Goal: Task Accomplishment & Management: Complete application form

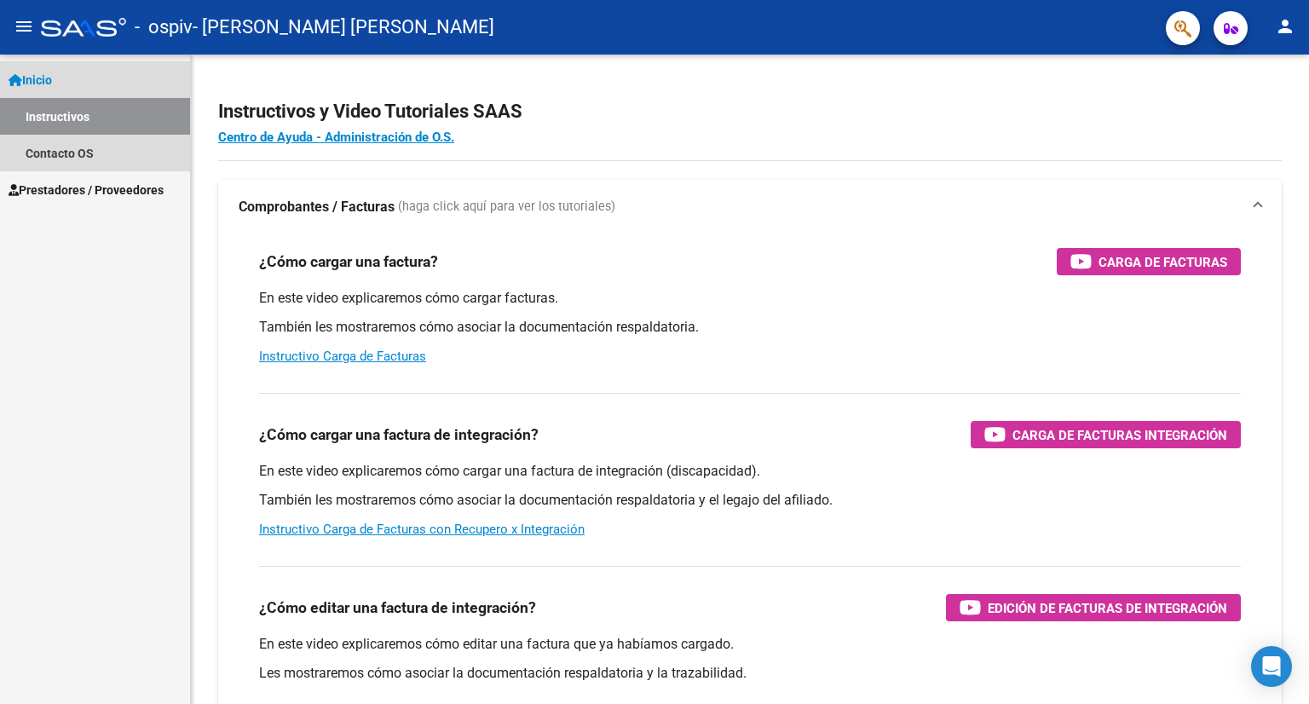
click at [134, 118] on link "Instructivos" at bounding box center [95, 116] width 190 height 37
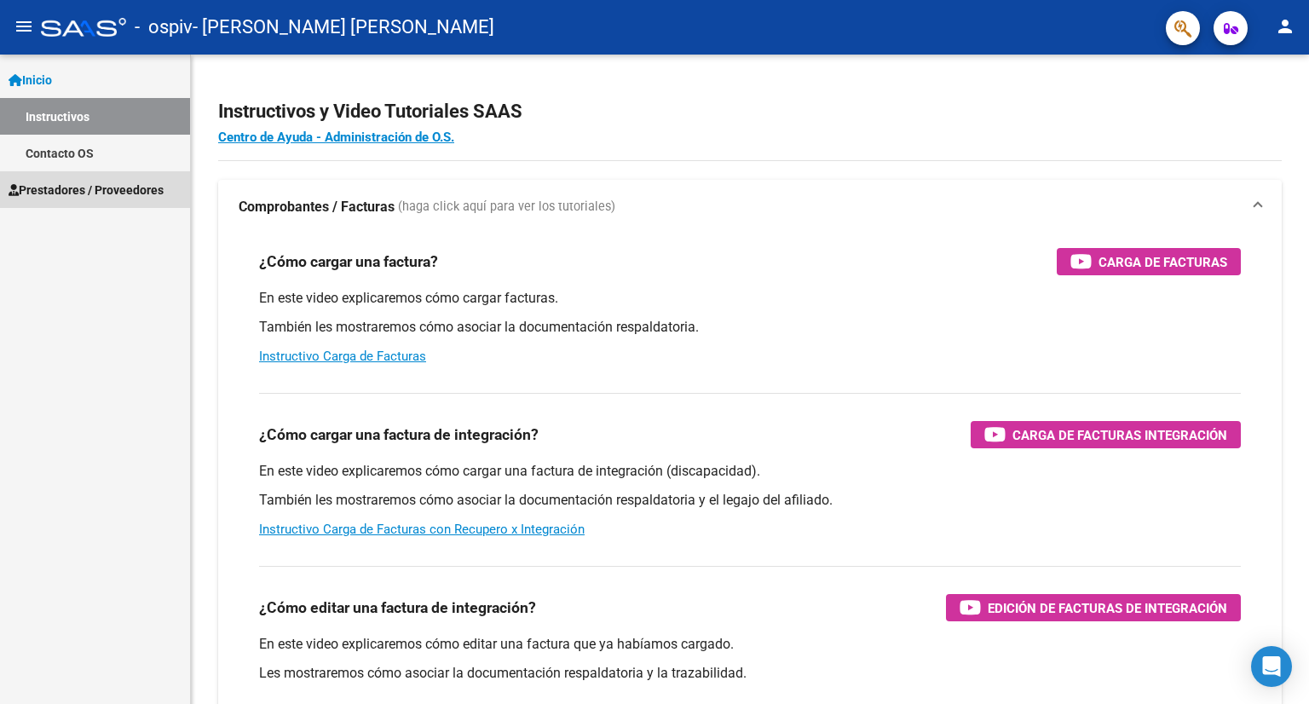
click at [115, 184] on span "Prestadores / Proveedores" at bounding box center [86, 190] width 155 height 19
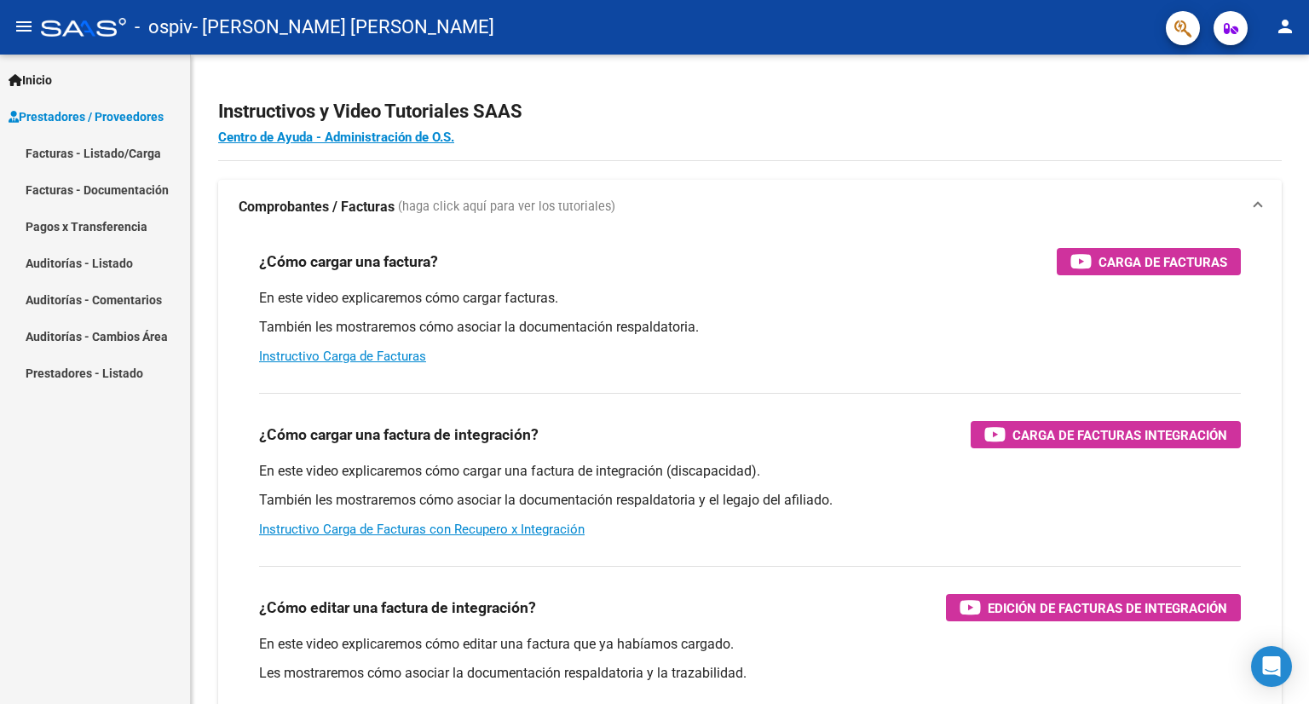
click at [126, 158] on link "Facturas - Listado/Carga" at bounding box center [95, 153] width 190 height 37
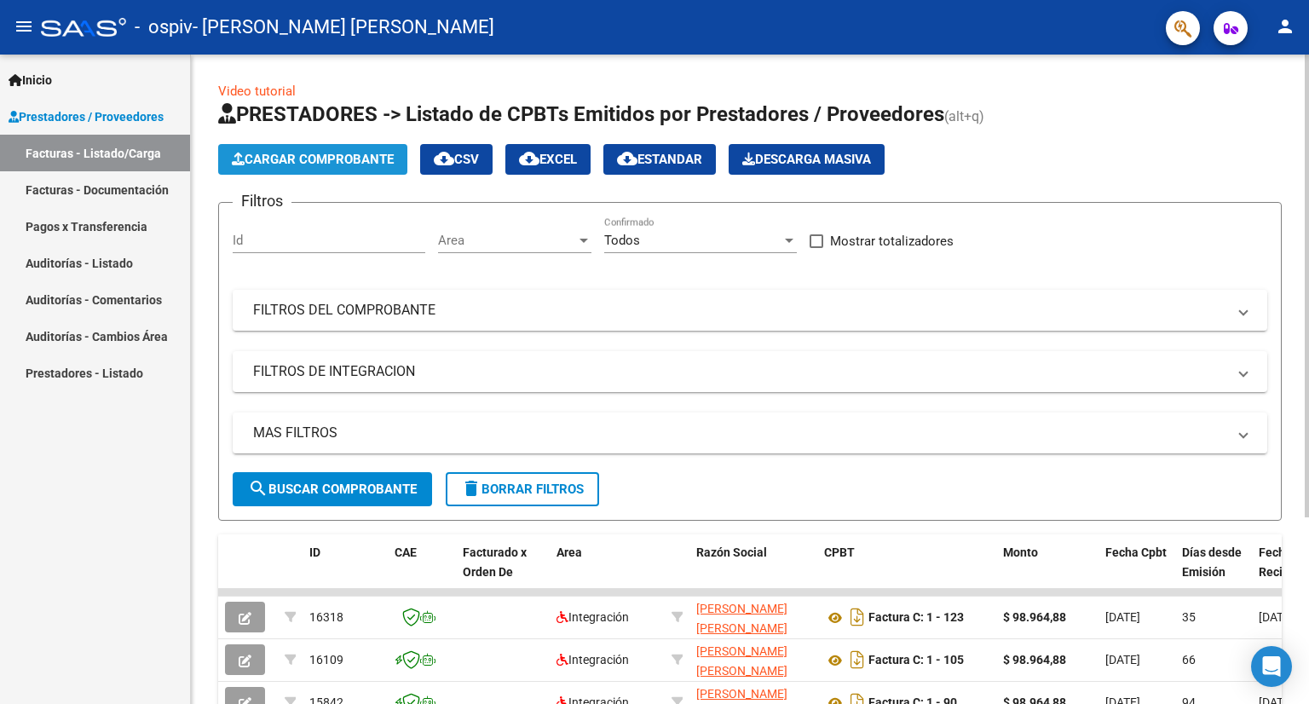
click at [373, 163] on span "Cargar Comprobante" at bounding box center [313, 159] width 162 height 15
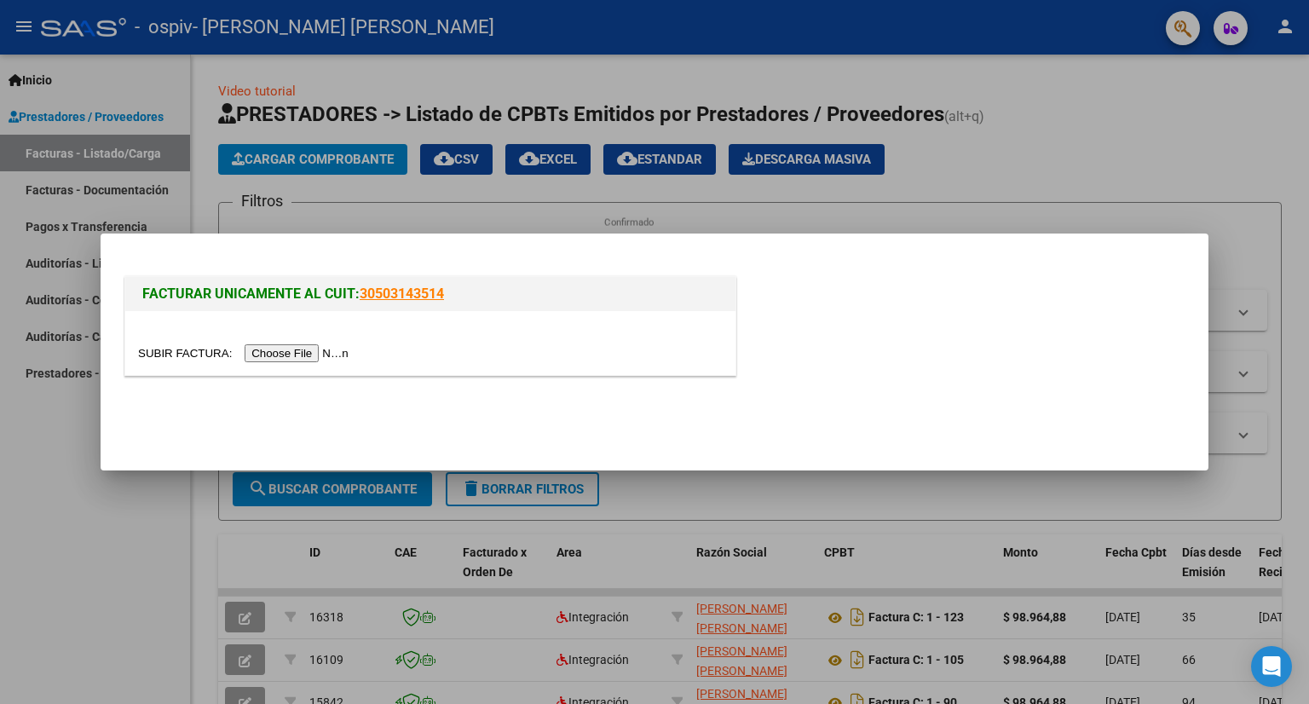
click at [316, 355] on input "file" at bounding box center [246, 353] width 216 height 18
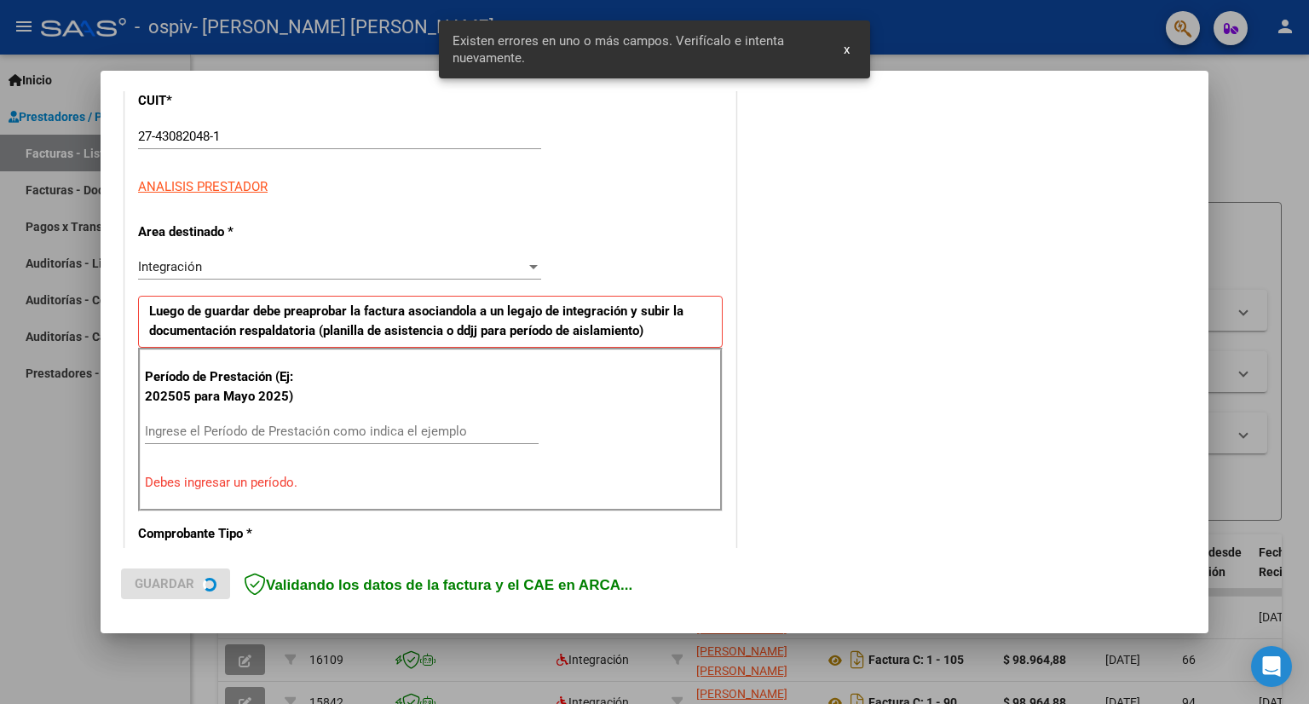
scroll to position [331, 0]
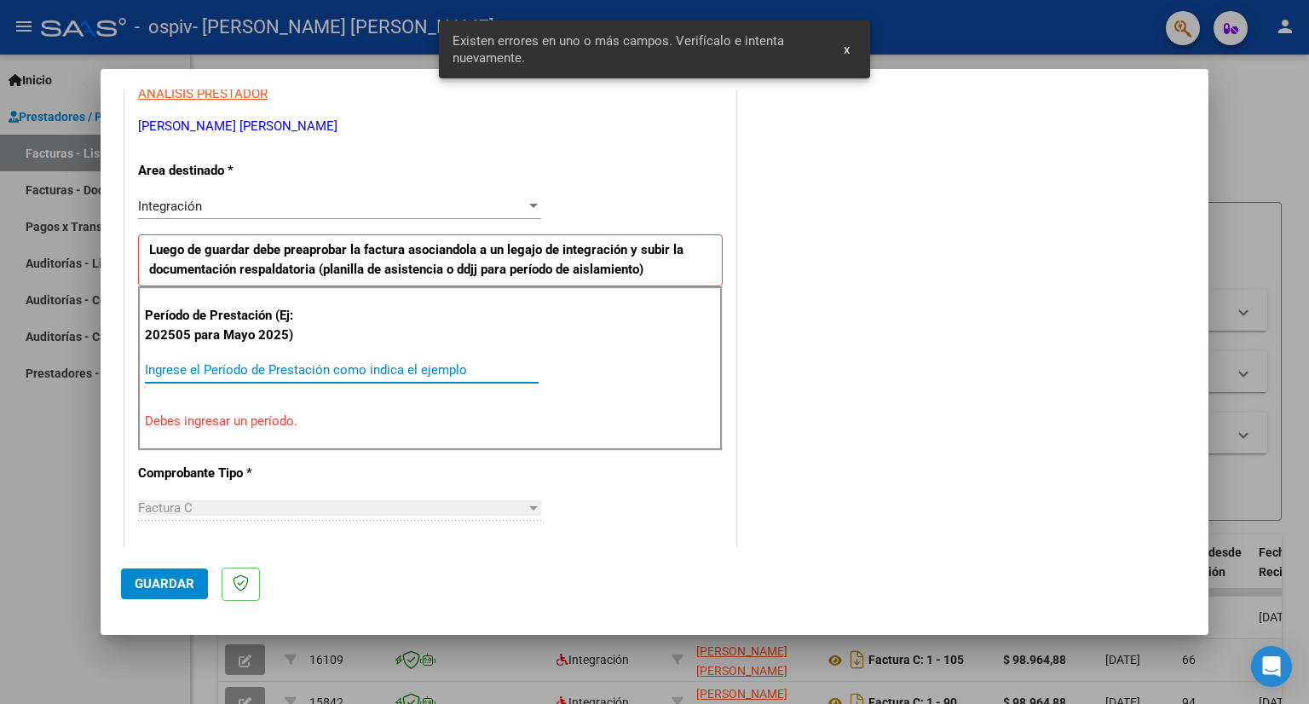
click at [277, 368] on input "Ingrese el Período de Prestación como indica el ejemplo" at bounding box center [342, 369] width 394 height 15
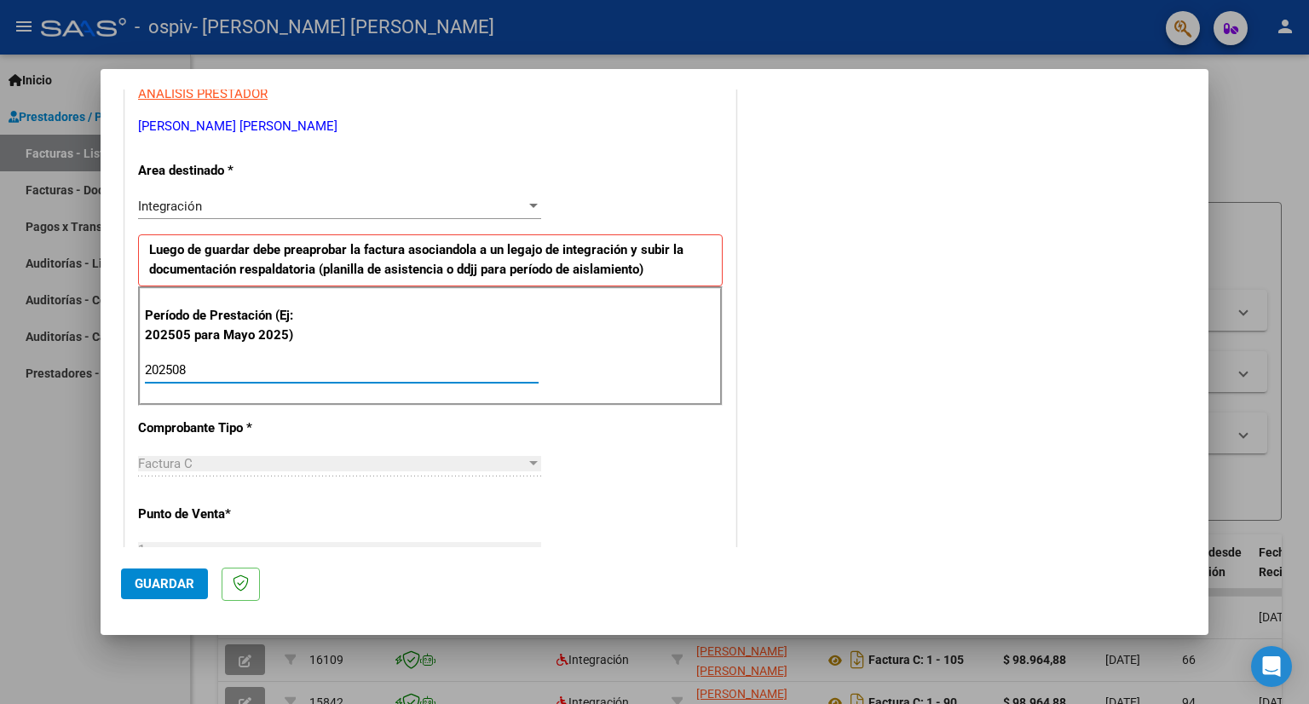
type input "202508"
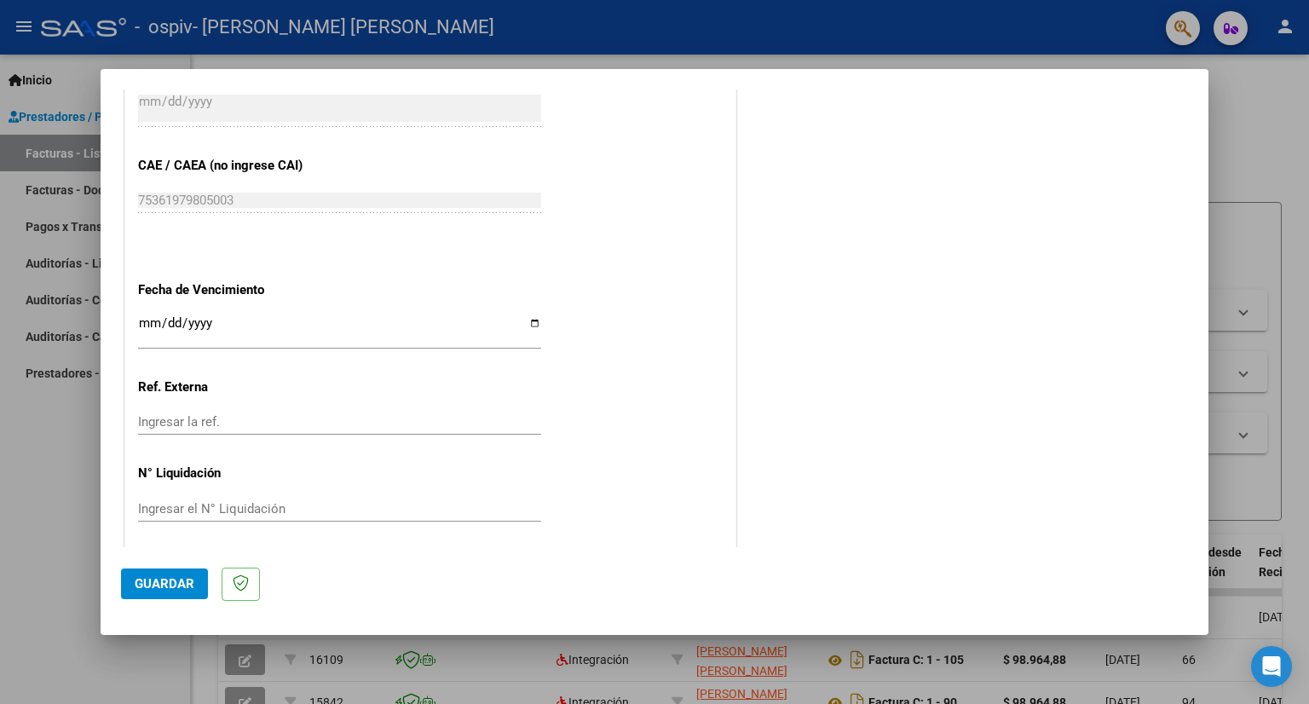
scroll to position [1039, 0]
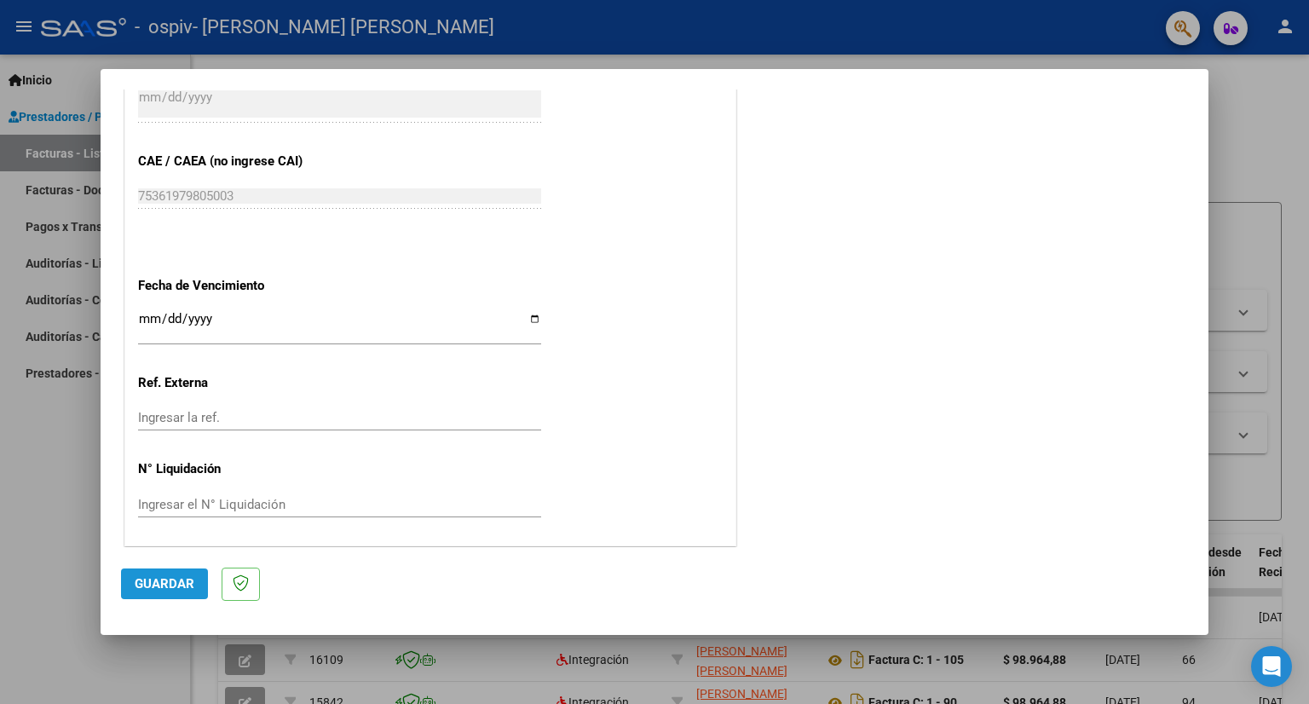
click at [186, 582] on span "Guardar" at bounding box center [165, 583] width 60 height 15
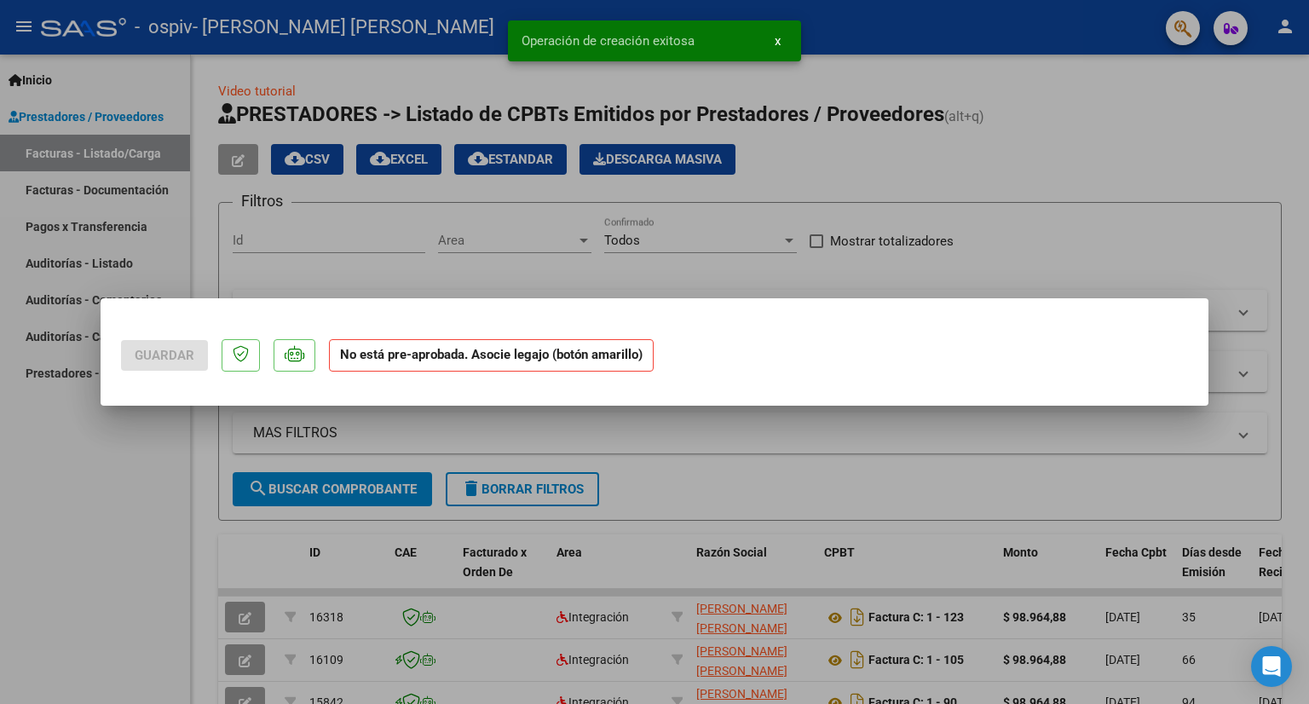
scroll to position [0, 0]
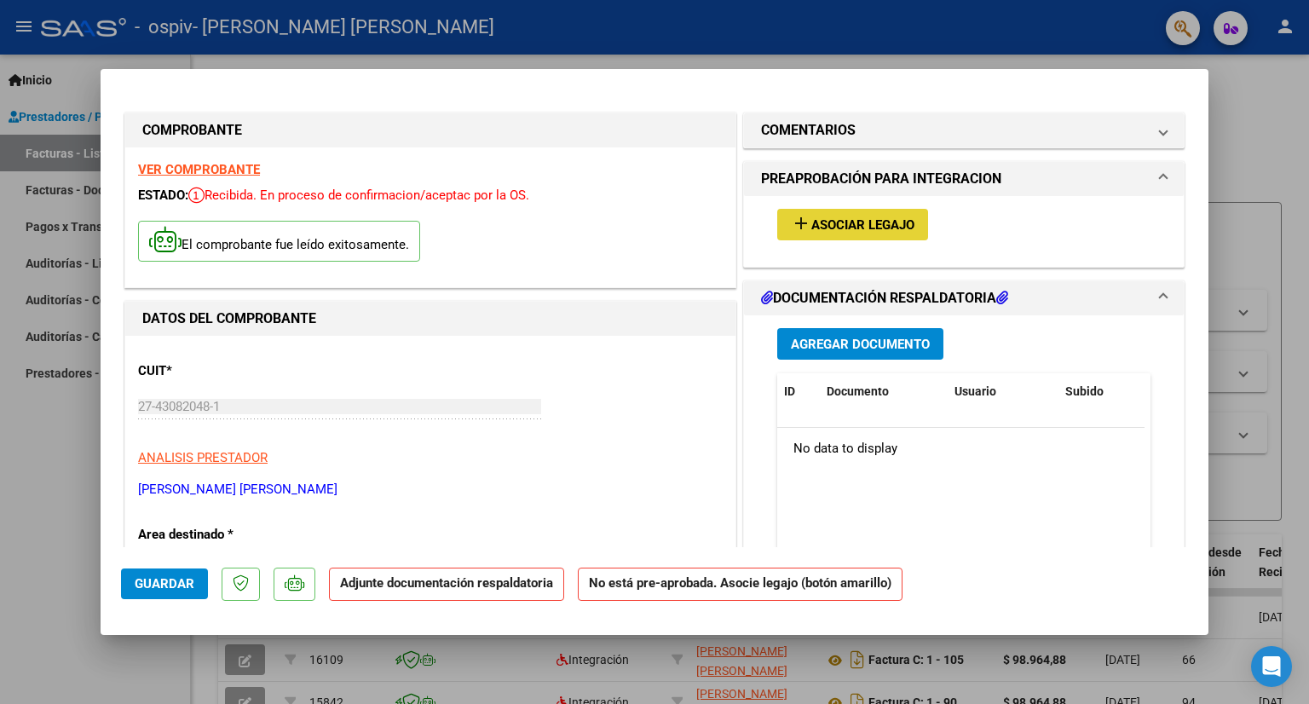
click at [859, 232] on span "Asociar Legajo" at bounding box center [862, 224] width 103 height 15
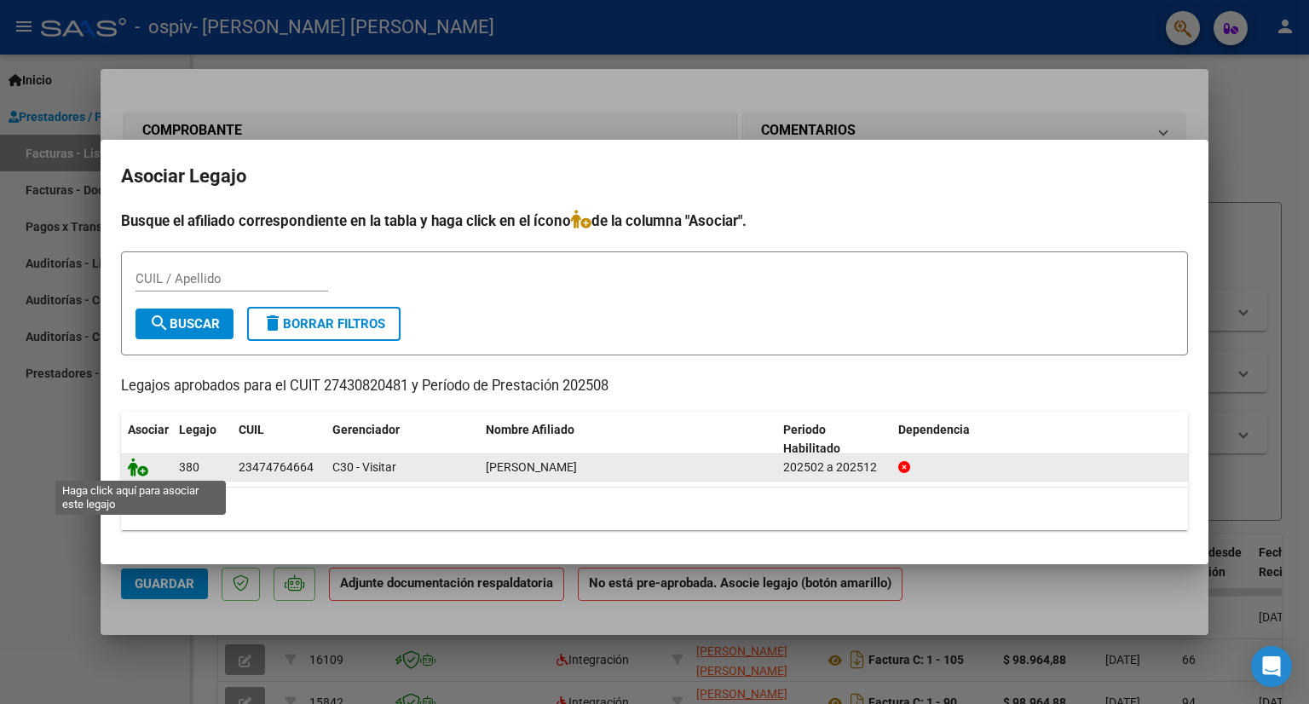
click at [138, 469] on icon at bounding box center [138, 467] width 20 height 19
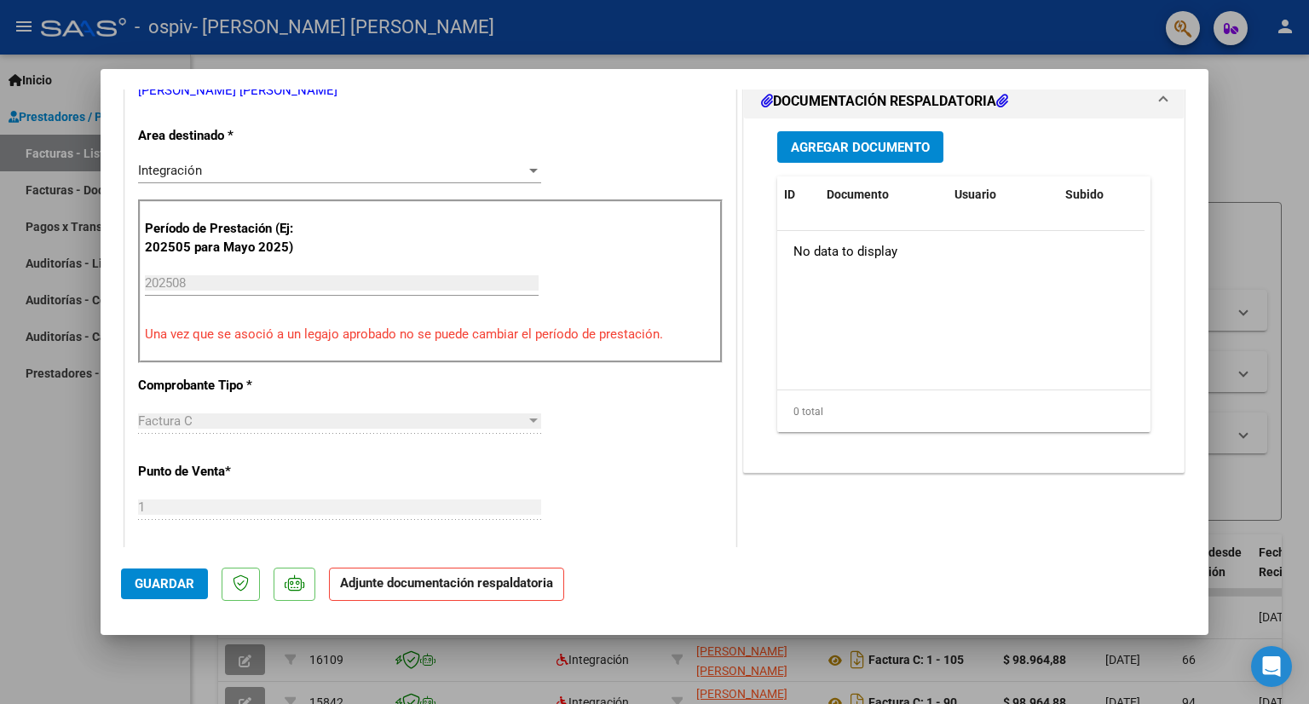
scroll to position [396, 0]
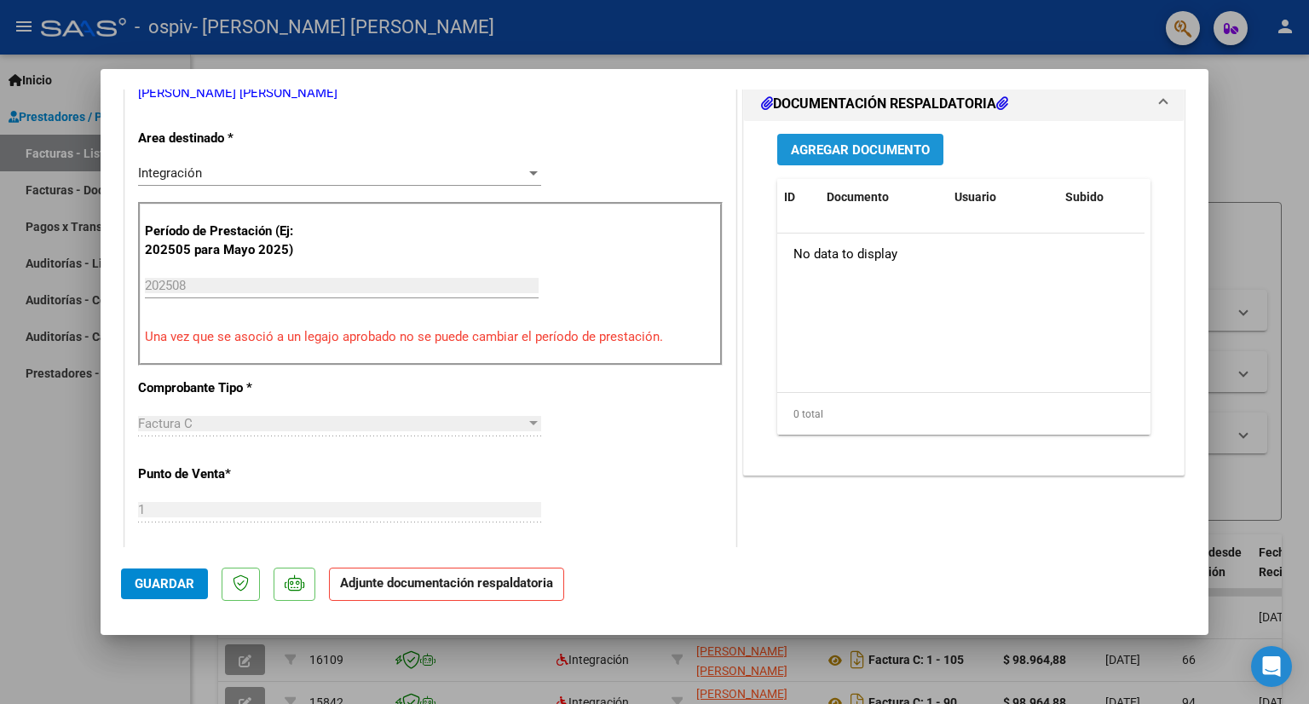
click at [907, 148] on span "Agregar Documento" at bounding box center [860, 149] width 139 height 15
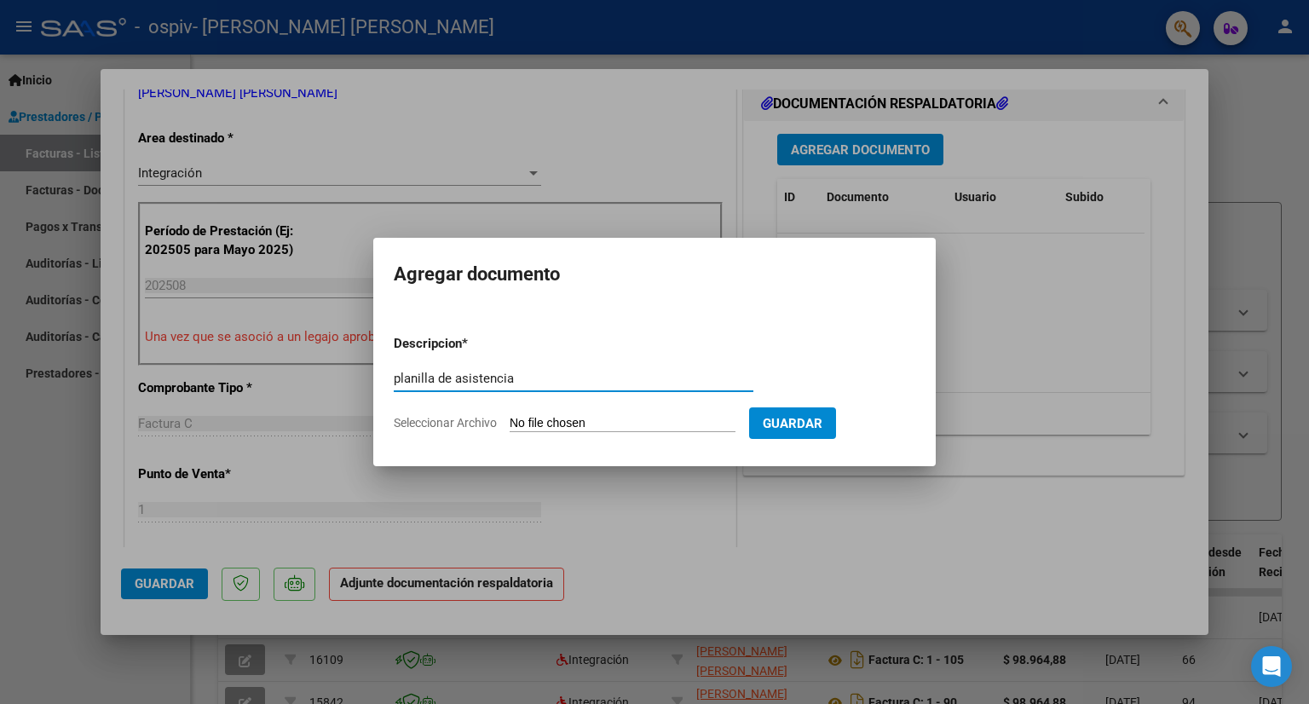
type input "planilla de asistencia"
click at [640, 423] on input "Seleccionar Archivo" at bounding box center [623, 424] width 226 height 16
type input "C:\fakepath\planilla asistencia agosto-[PERSON_NAME].pdf"
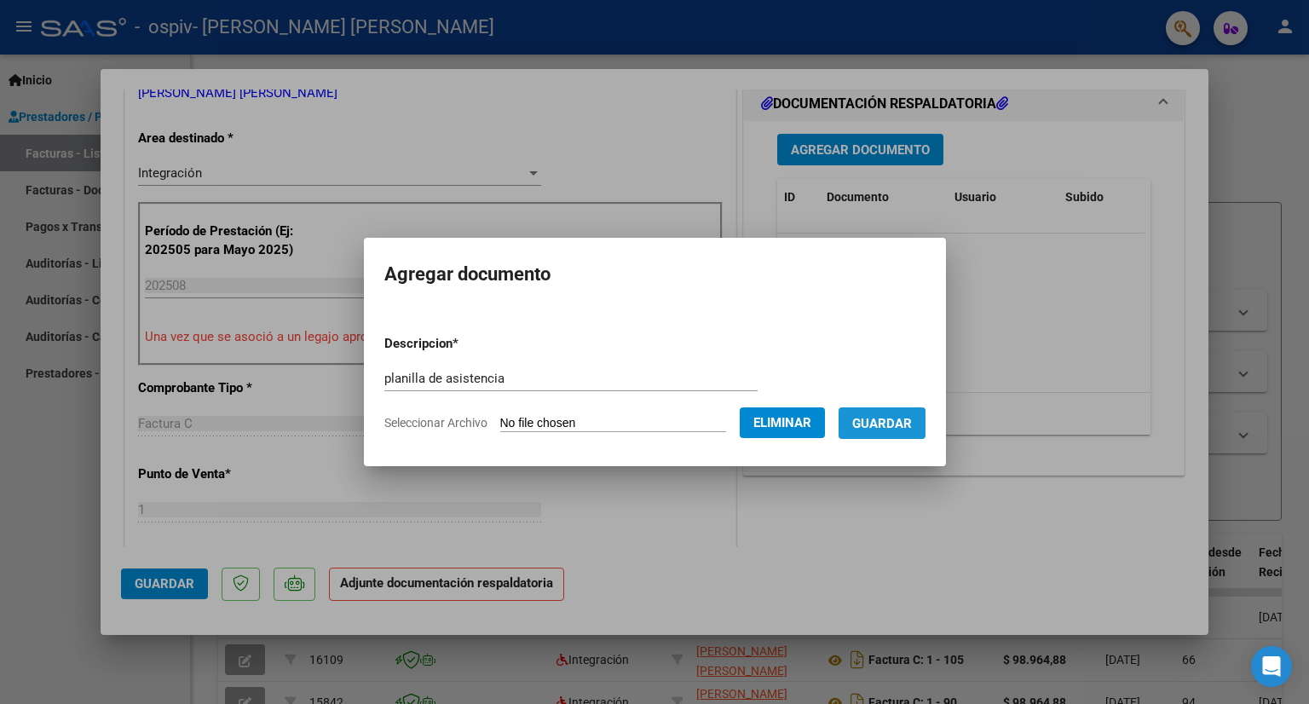
click at [889, 429] on span "Guardar" at bounding box center [882, 423] width 60 height 15
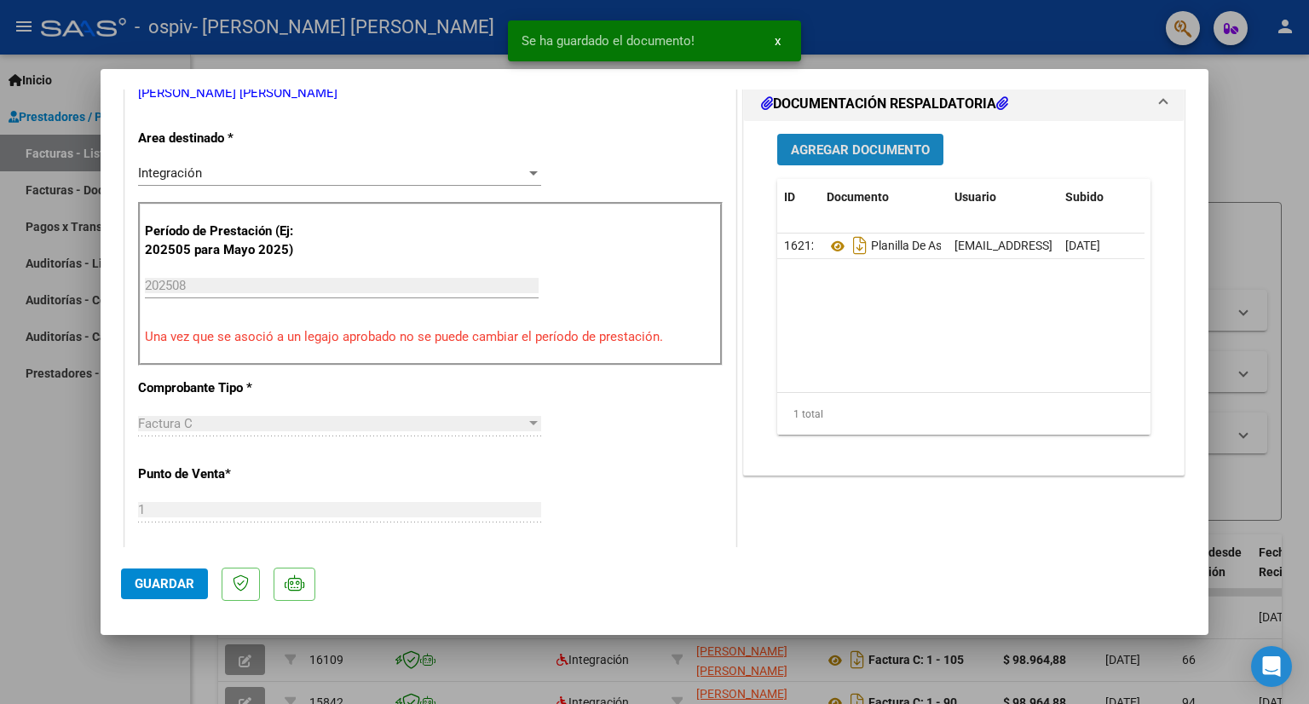
click at [833, 153] on span "Agregar Documento" at bounding box center [860, 149] width 139 height 15
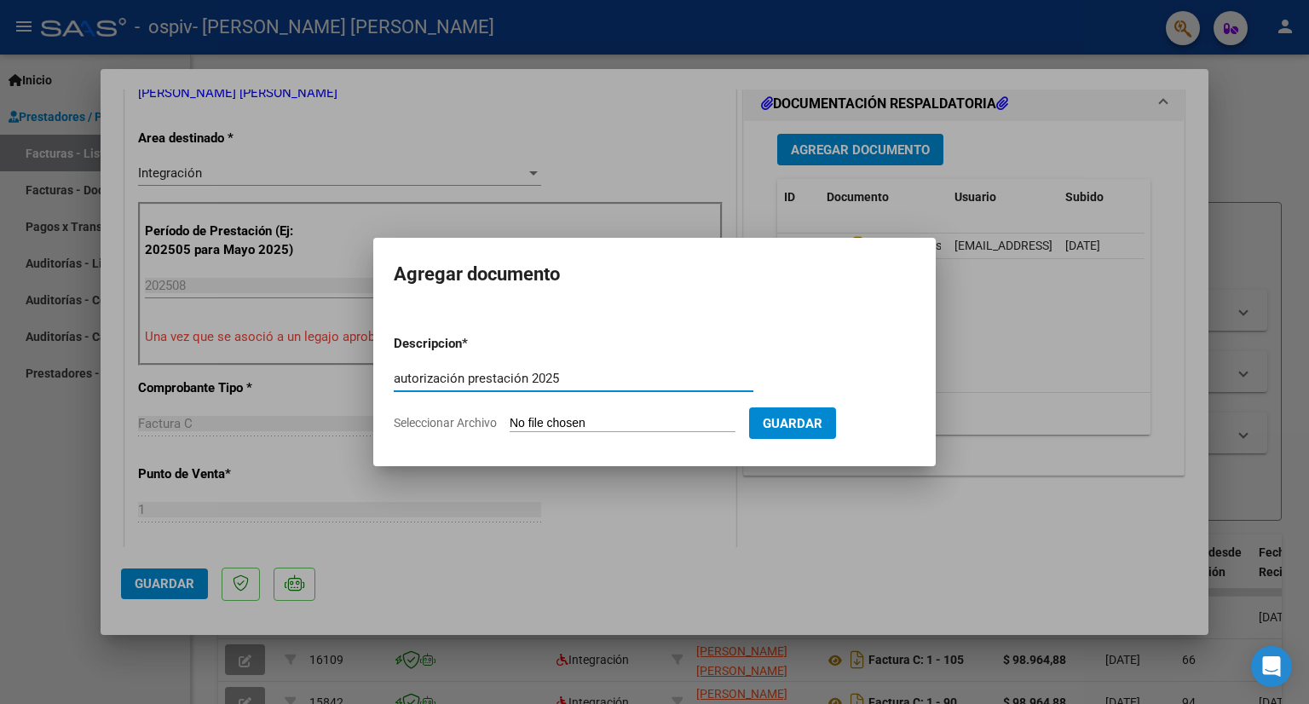
type input "autorización prestación 2025"
click at [590, 412] on form "Descripcion * autorización prestación 2025 Escriba aquí una descripcion Selecci…" at bounding box center [654, 383] width 521 height 124
click at [600, 419] on input "Seleccionar Archivo" at bounding box center [623, 424] width 226 height 16
type input "C:\fakepath\autorización prestación 2025.pdf"
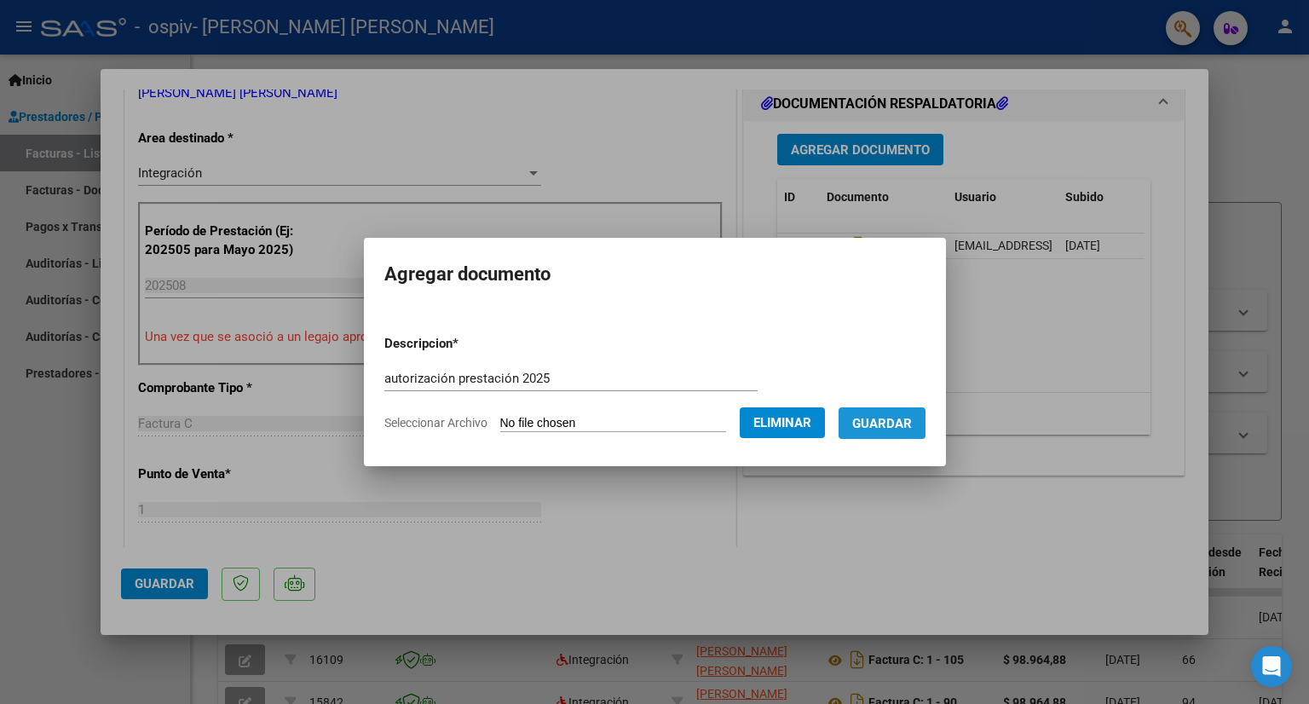
click at [912, 423] on span "Guardar" at bounding box center [882, 423] width 60 height 15
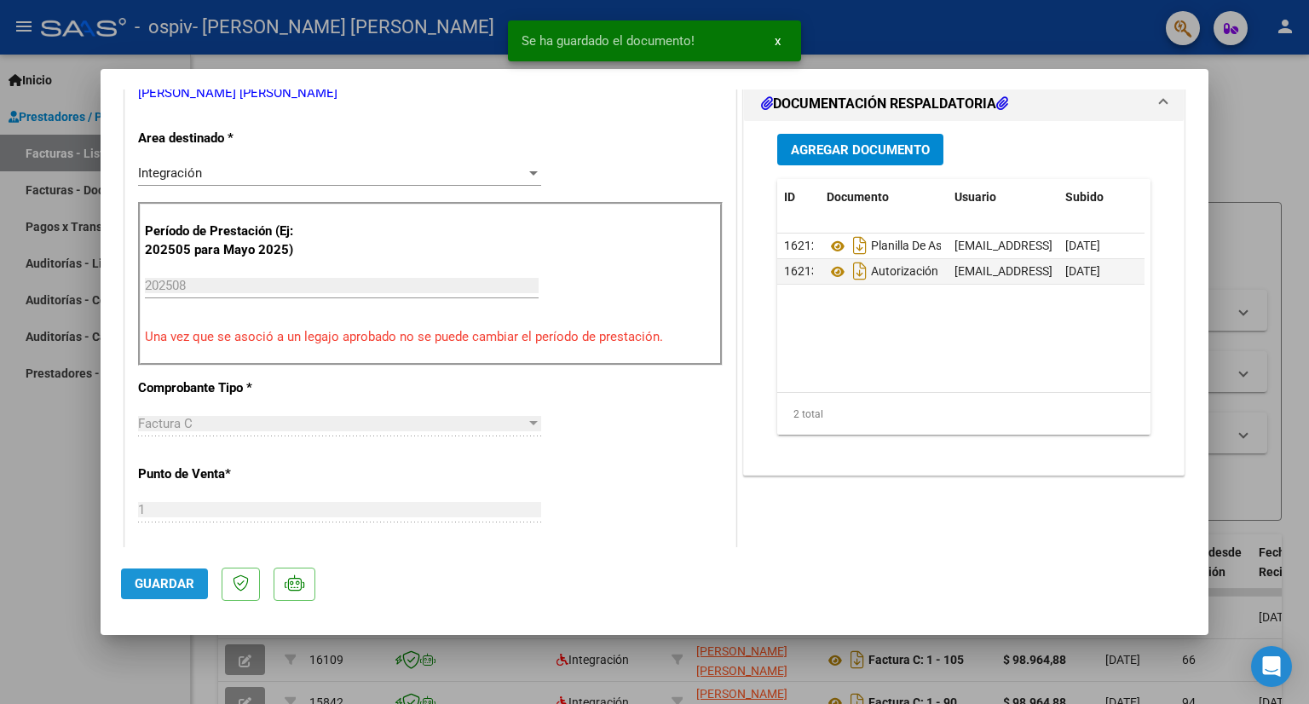
click at [173, 583] on span "Guardar" at bounding box center [165, 583] width 60 height 15
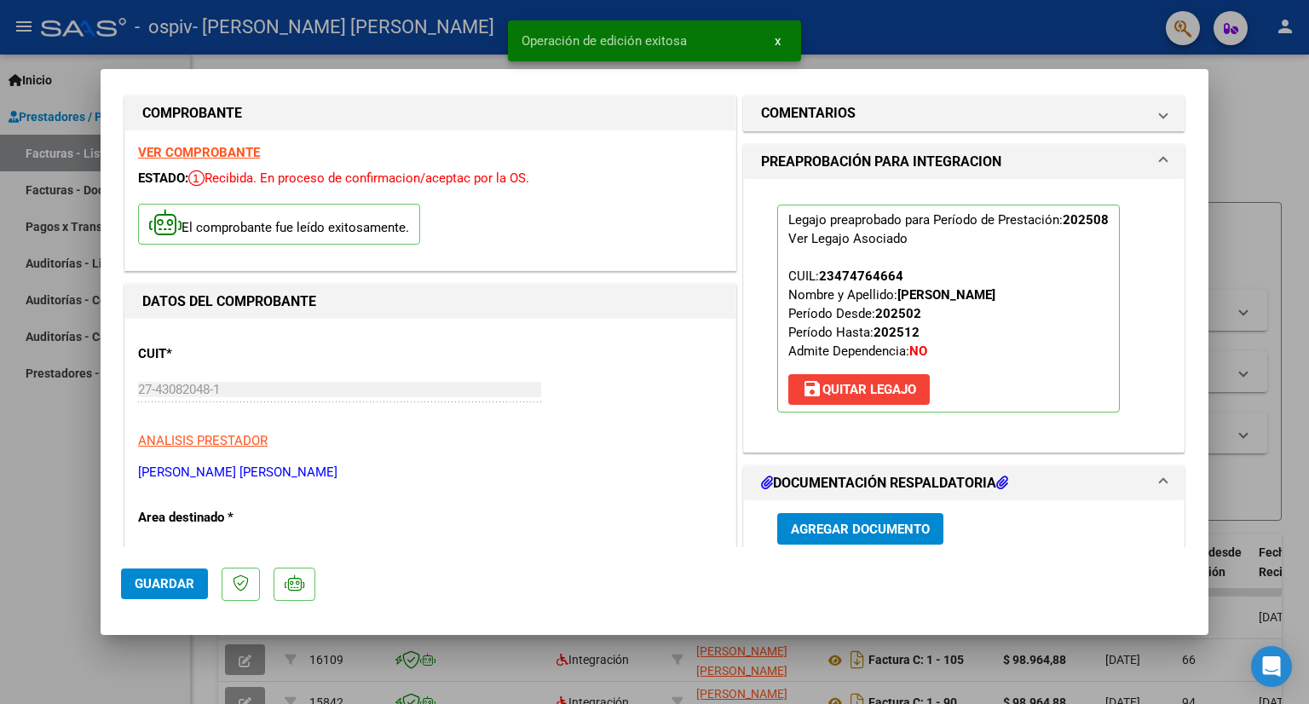
scroll to position [0, 0]
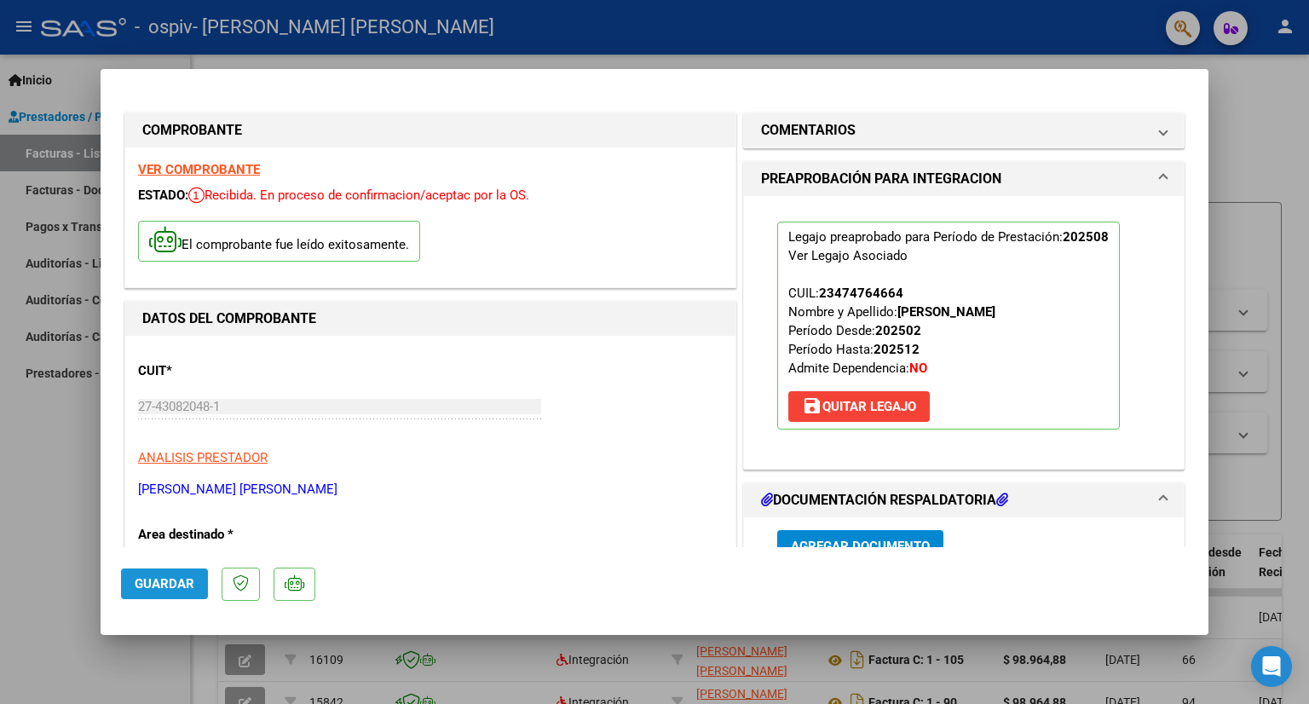
click at [170, 588] on span "Guardar" at bounding box center [165, 583] width 60 height 15
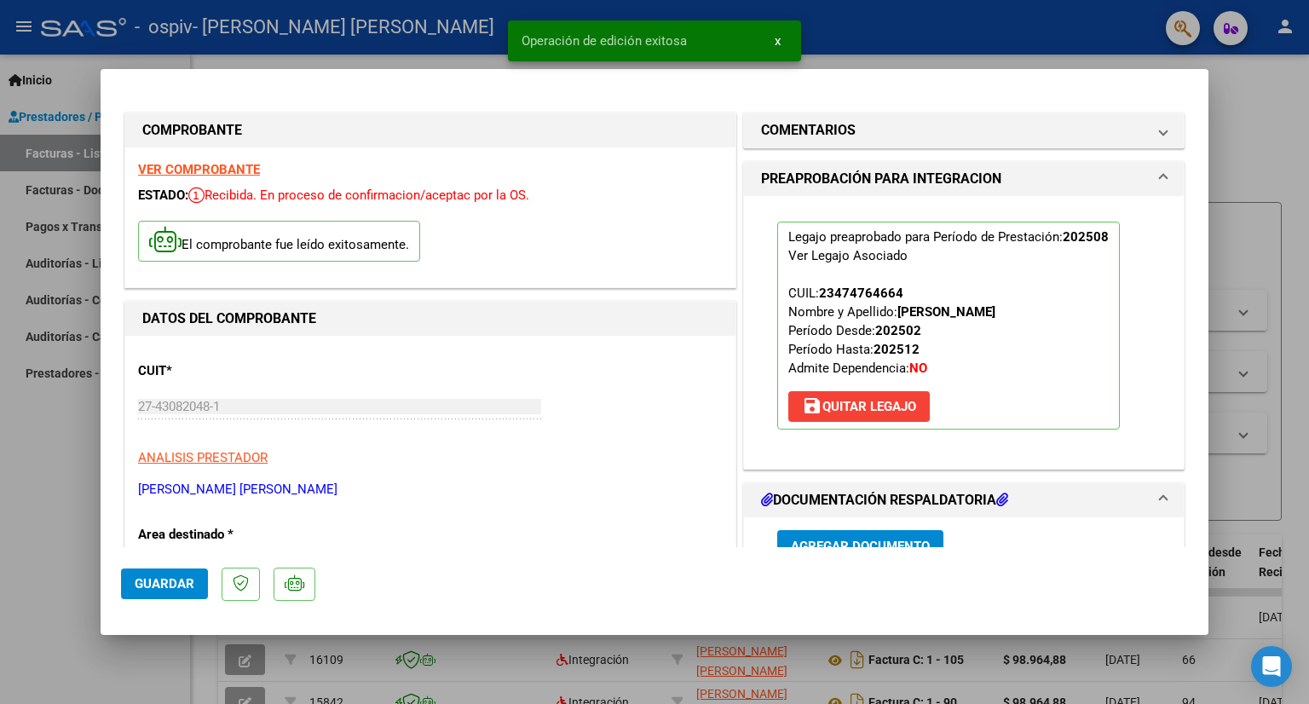
click at [1298, 374] on div at bounding box center [654, 352] width 1309 height 704
type input "$ 0,00"
